Goal: Find specific page/section: Find specific page/section

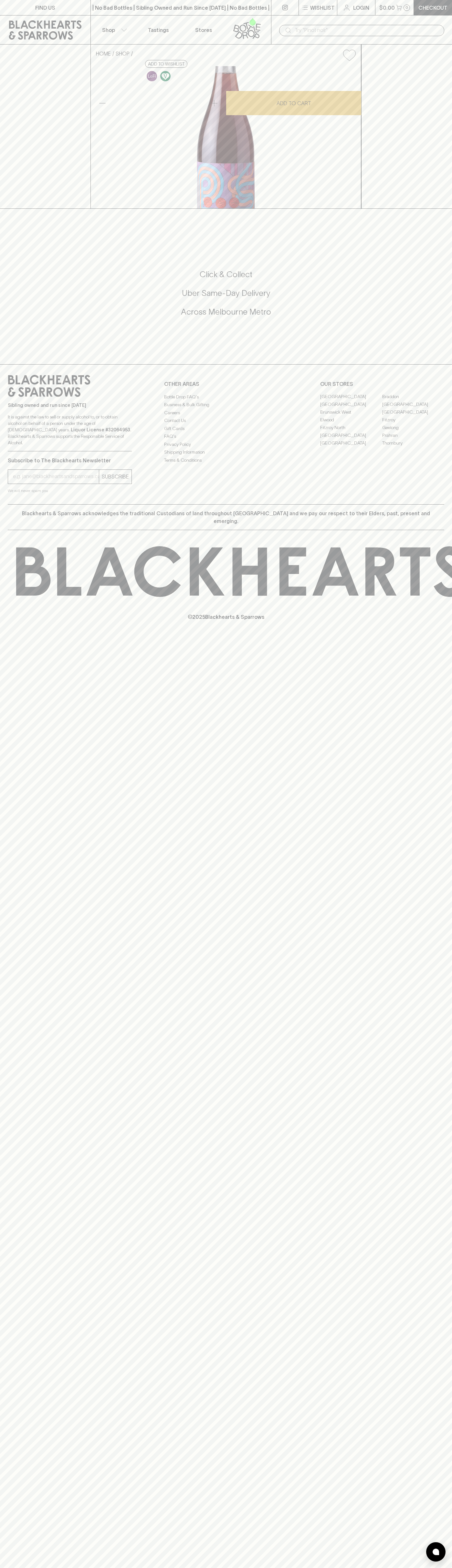
click at [59, 26] on icon at bounding box center [45, 30] width 72 height 19
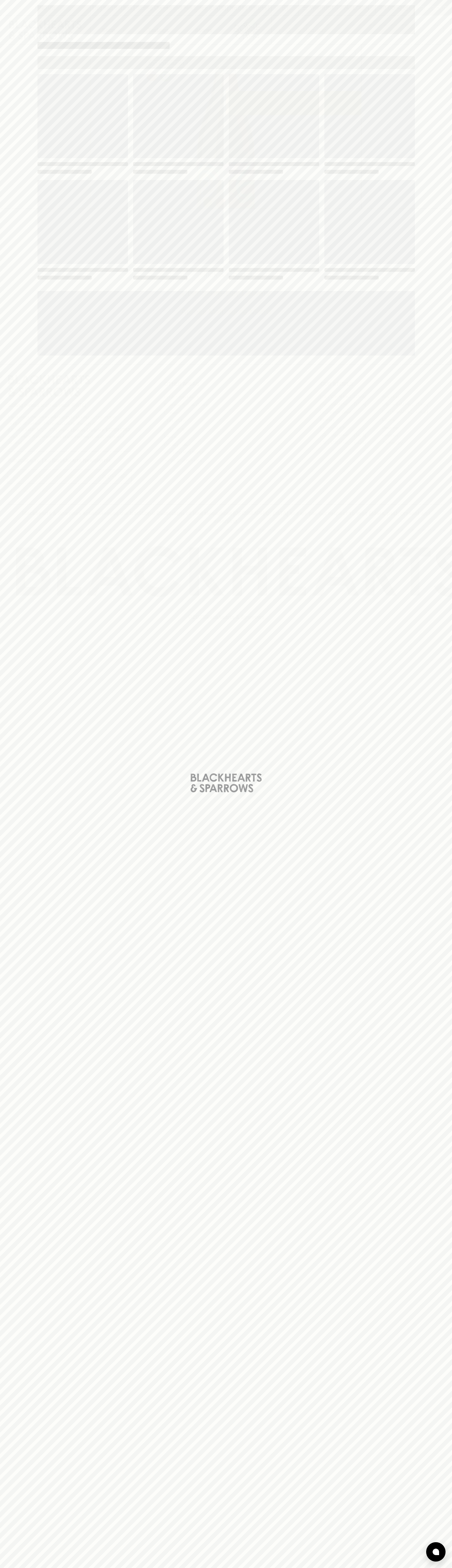
click at [353, 1567] on html "FIND US | No Bad Bottles | Sibling Owned and Run Since 2006 | No Bad Bottles | …" at bounding box center [226, 784] width 452 height 1568
click at [4, 221] on div "Loading" at bounding box center [226, 784] width 452 height 1568
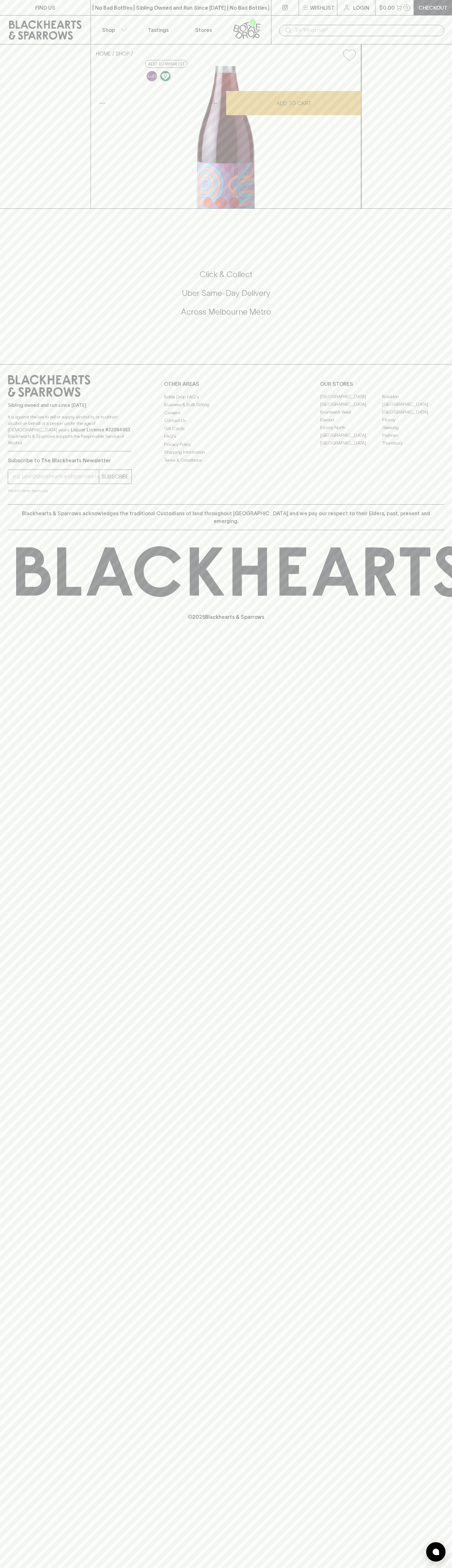
click at [351, 408] on link "[GEOGRAPHIC_DATA]" at bounding box center [350, 404] width 62 height 8
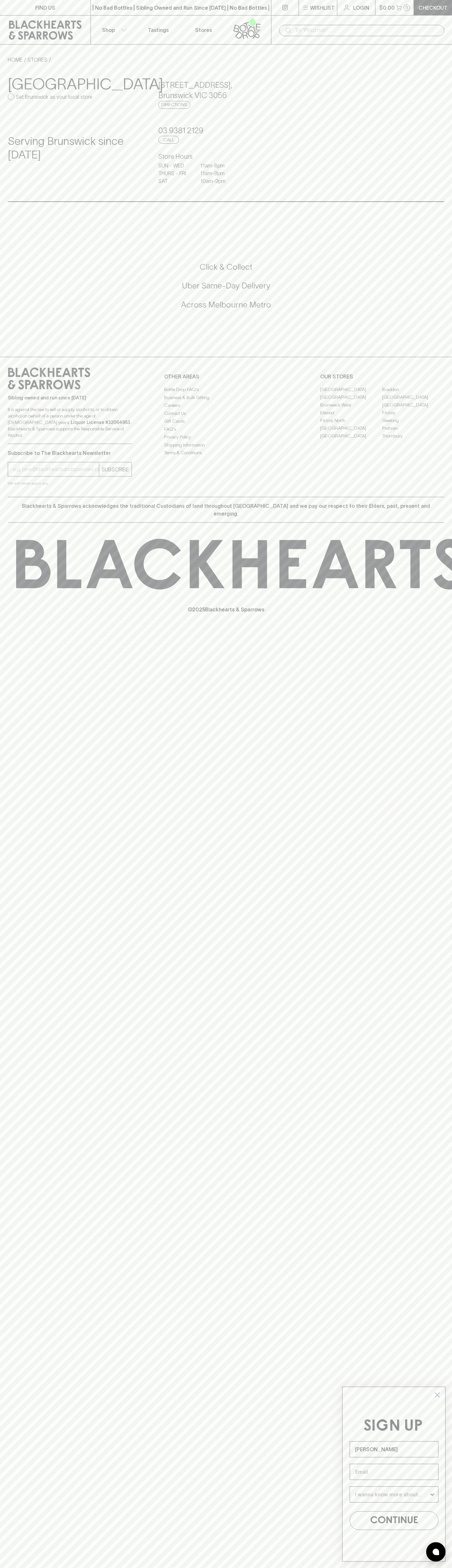
type input "[PERSON_NAME]"
